Goal: Task Accomplishment & Management: Manage account settings

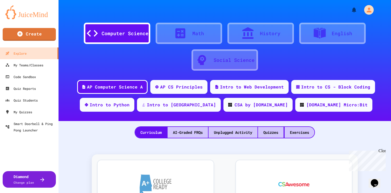
click at [180, 26] on div "Math" at bounding box center [189, 33] width 67 height 21
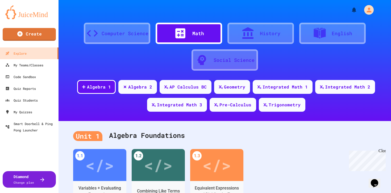
click at [257, 31] on div at bounding box center [250, 33] width 19 height 13
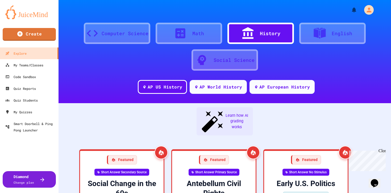
click at [323, 32] on icon at bounding box center [320, 32] width 12 height 11
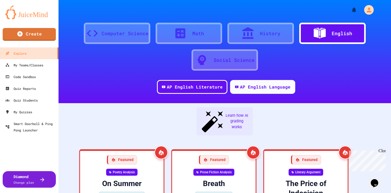
click at [231, 59] on div "Social Science" at bounding box center [234, 59] width 41 height 7
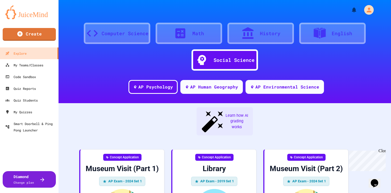
click at [331, 34] on div at bounding box center [322, 33] width 19 height 13
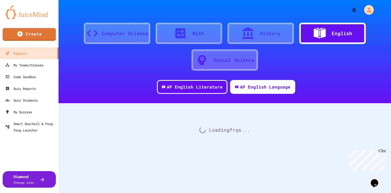
click at [236, 57] on div "Social Science" at bounding box center [234, 59] width 41 height 7
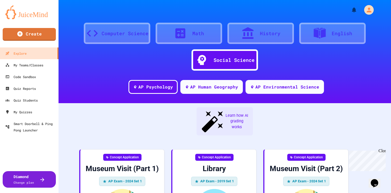
click at [202, 39] on div "Math" at bounding box center [189, 33] width 67 height 21
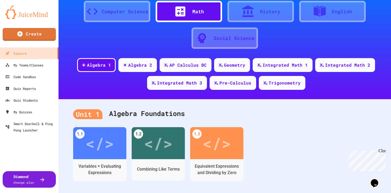
scroll to position [22, 0]
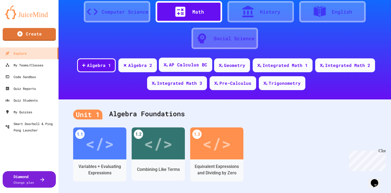
click at [182, 63] on div "AP Calculus BC" at bounding box center [188, 65] width 38 height 7
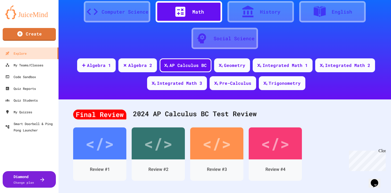
click at [116, 13] on div "Computer Science" at bounding box center [125, 11] width 47 height 7
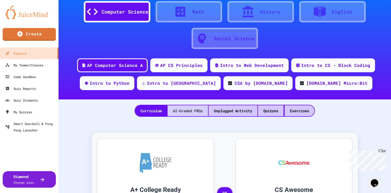
click at [183, 113] on div "AI-Graded FRQs" at bounding box center [188, 110] width 40 height 11
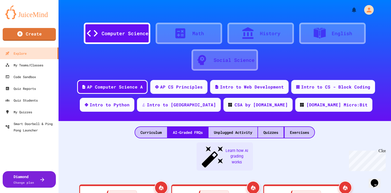
click at [283, 35] on div "History" at bounding box center [261, 33] width 67 height 21
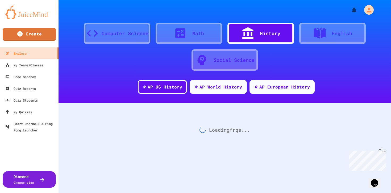
click at [336, 33] on div "English" at bounding box center [342, 33] width 21 height 7
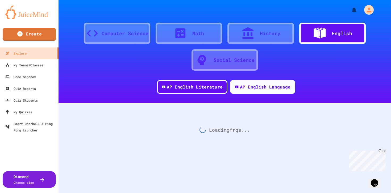
click at [238, 59] on div "Social Science" at bounding box center [234, 59] width 41 height 7
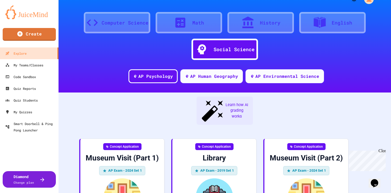
scroll to position [5, 0]
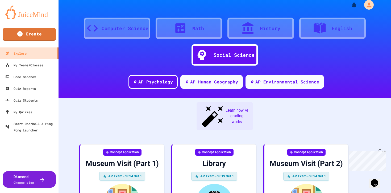
click at [329, 29] on div at bounding box center [322, 28] width 19 height 13
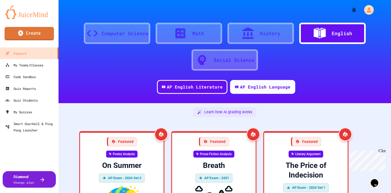
click at [21, 35] on icon at bounding box center [20, 33] width 5 height 6
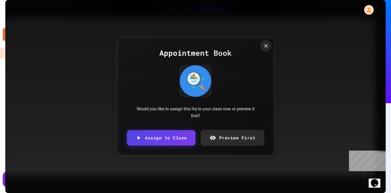
click at [266, 46] on icon at bounding box center [266, 46] width 6 height 6
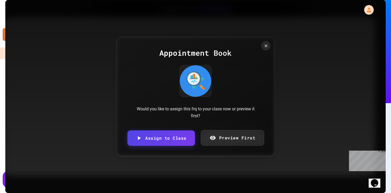
click at [156, 110] on div "Would you like to assign this frq to your class now or preview it first?" at bounding box center [196, 112] width 128 height 14
click at [148, 132] on link "Assign to Class" at bounding box center [161, 137] width 68 height 16
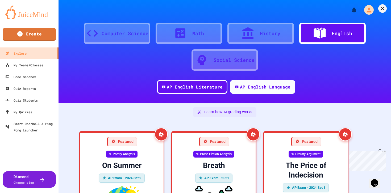
click at [380, 11] on icon at bounding box center [382, 8] width 5 height 5
click at [30, 65] on div "My Teams/Classes" at bounding box center [24, 65] width 39 height 7
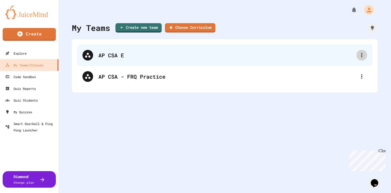
click at [361, 52] on icon at bounding box center [362, 55] width 6 height 6
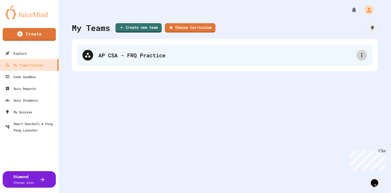
click at [365, 53] on icon at bounding box center [362, 55] width 6 height 6
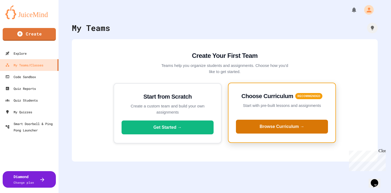
click at [274, 126] on button "Browse Curriculum →" at bounding box center [282, 127] width 92 height 14
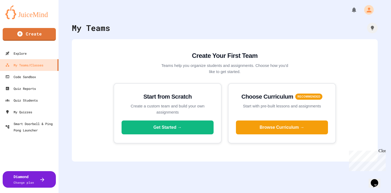
scroll to position [16, 0]
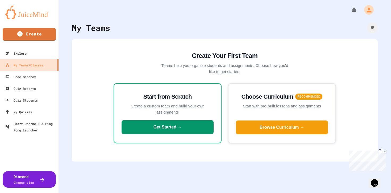
click at [173, 130] on button "Get Started →" at bounding box center [168, 127] width 92 height 14
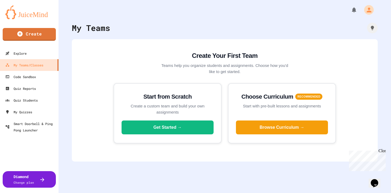
type input "**********"
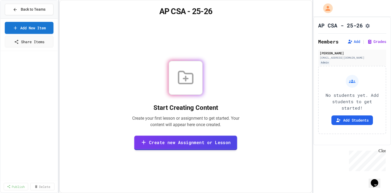
click at [187, 144] on link "Create new Assignment or Lesson" at bounding box center [185, 143] width 103 height 15
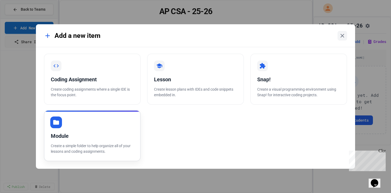
click at [113, 133] on div "Module" at bounding box center [92, 136] width 83 height 8
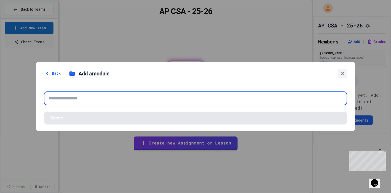
click at [133, 102] on input "text" at bounding box center [196, 98] width 304 height 14
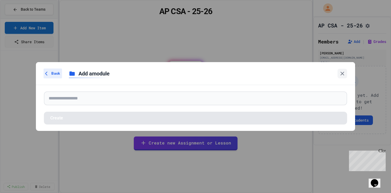
click at [44, 73] on div "Back" at bounding box center [52, 73] width 19 height 10
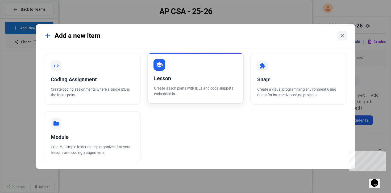
click at [164, 66] on div at bounding box center [160, 65] width 12 height 12
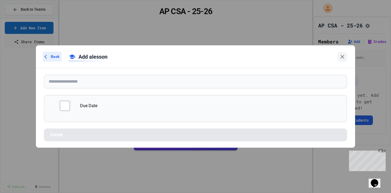
click at [49, 57] on icon at bounding box center [46, 56] width 5 height 5
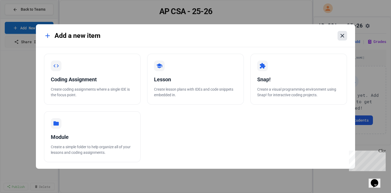
click at [340, 38] on icon at bounding box center [342, 35] width 6 height 6
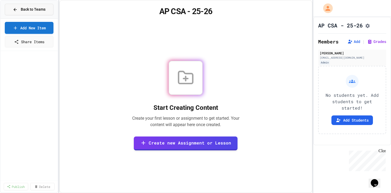
click at [25, 7] on span "Back to Teams" at bounding box center [33, 10] width 25 height 6
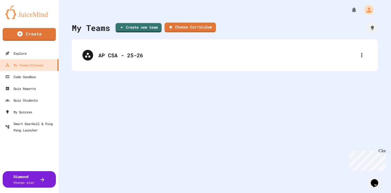
click at [199, 23] on link "Choose Curriculum" at bounding box center [190, 28] width 51 height 10
